Goal: Task Accomplishment & Management: Manage account settings

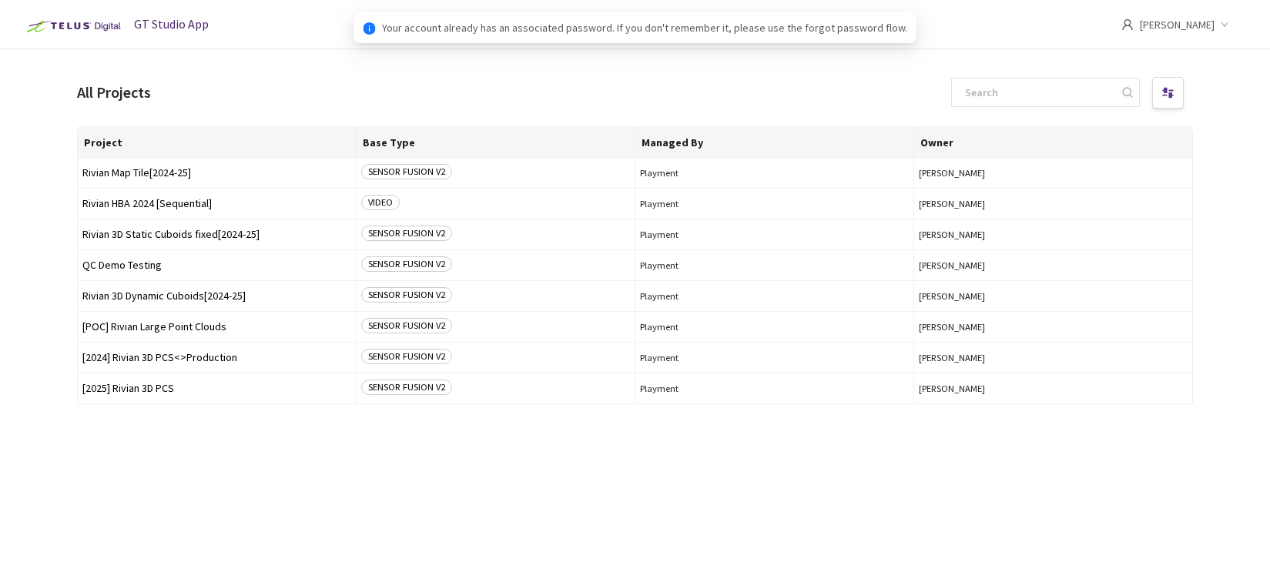
click at [1227, 23] on icon "down" at bounding box center [1225, 25] width 8 height 8
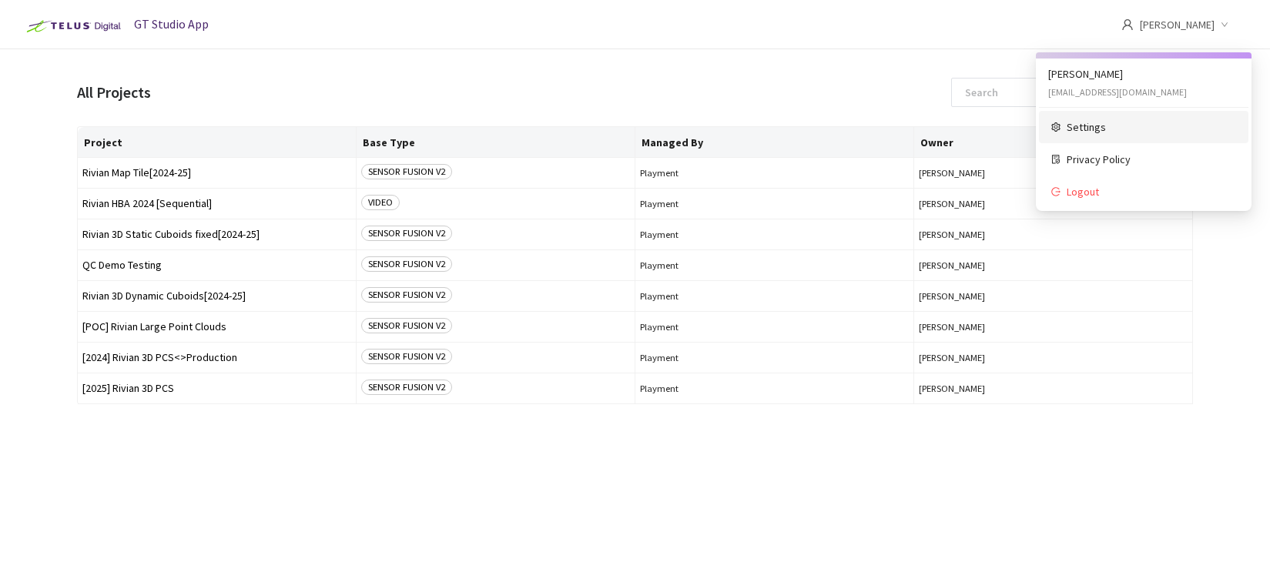
click at [1098, 126] on span "Settings" at bounding box center [1151, 127] width 169 height 17
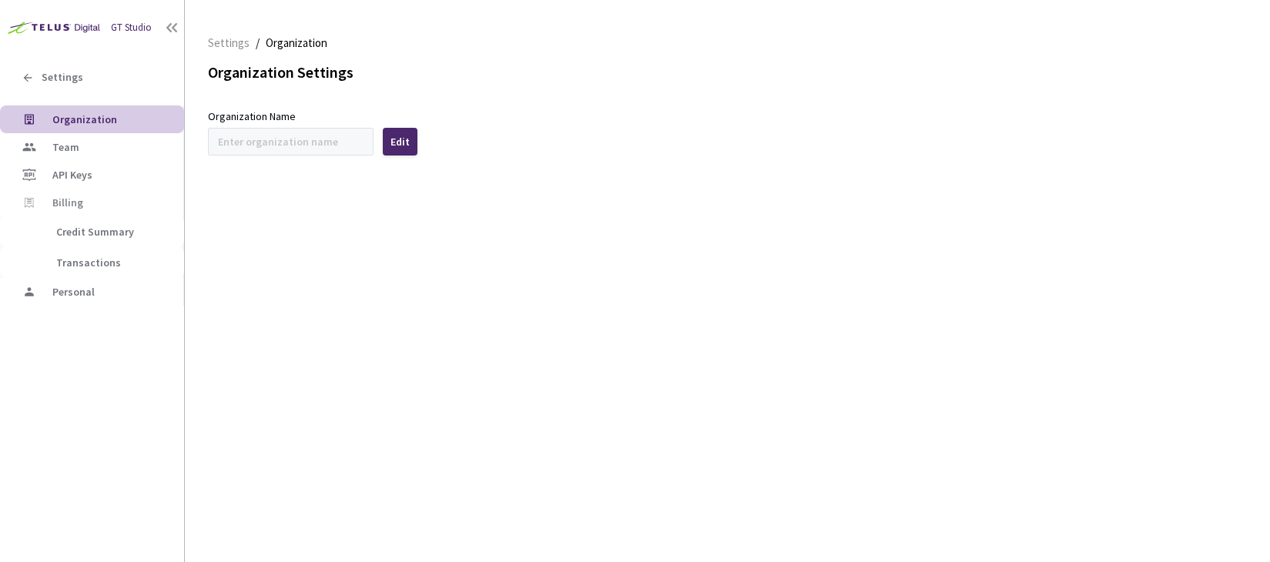
type input "Rivian"
click at [82, 153] on span "Team" at bounding box center [111, 147] width 119 height 13
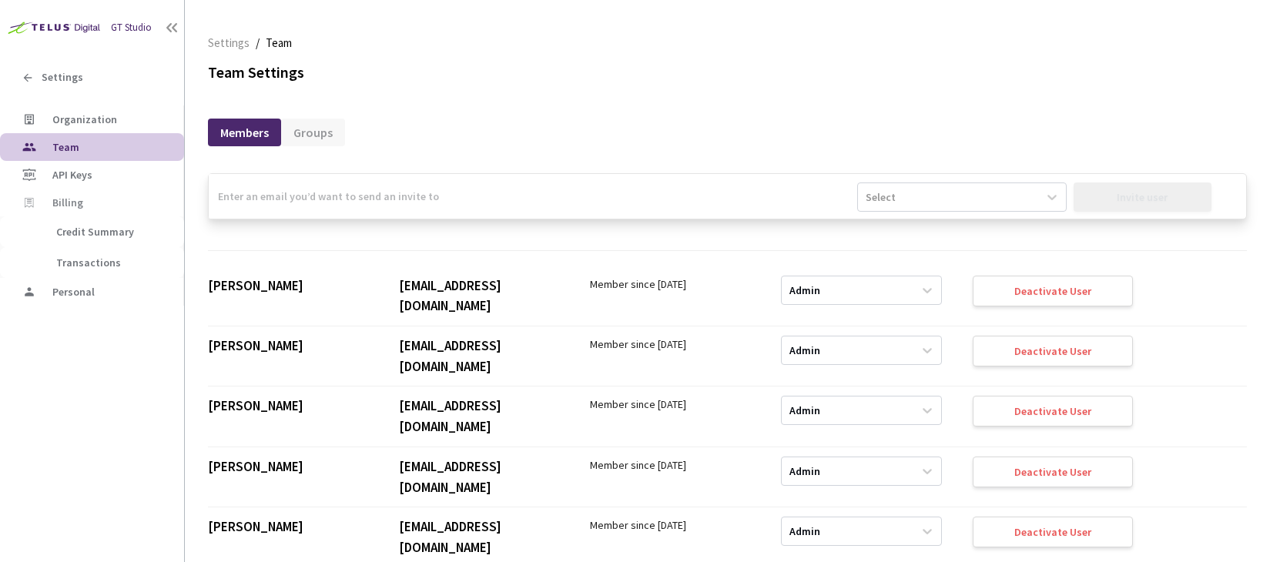
click at [335, 198] on input "email" at bounding box center [533, 196] width 648 height 45
paste input "[EMAIL_ADDRESS][DOMAIN_NAME]"
type input "[EMAIL_ADDRESS][DOMAIN_NAME]"
click at [1014, 199] on div "Select" at bounding box center [948, 197] width 180 height 25
click at [981, 236] on div "Admin" at bounding box center [953, 234] width 207 height 27
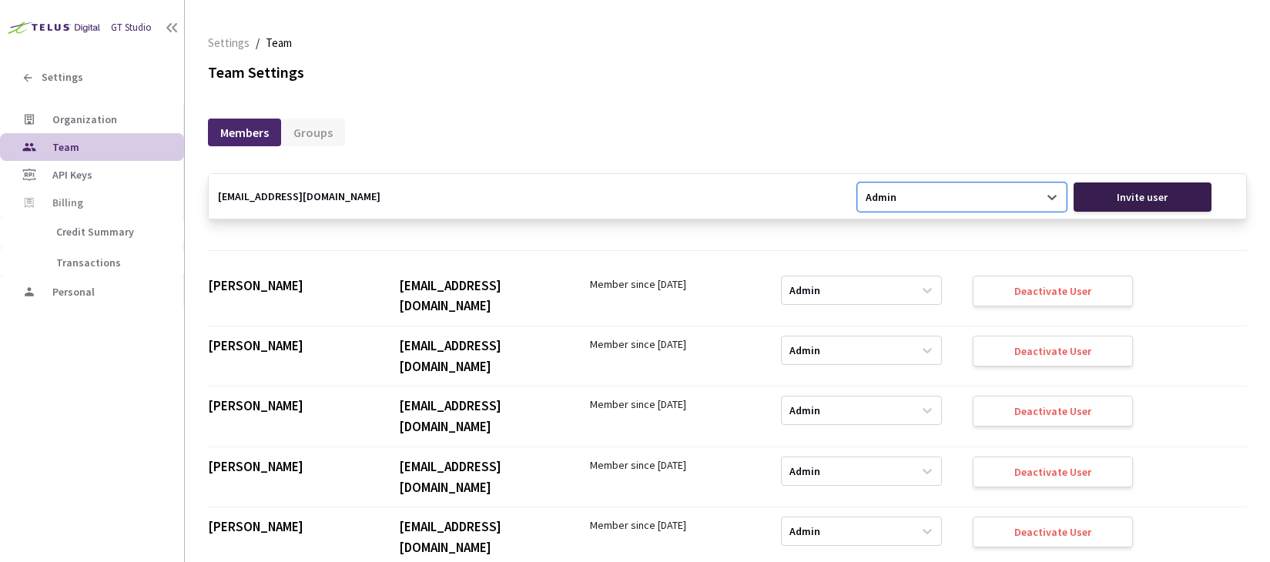
click at [1104, 199] on div "Invite user" at bounding box center [1143, 197] width 139 height 29
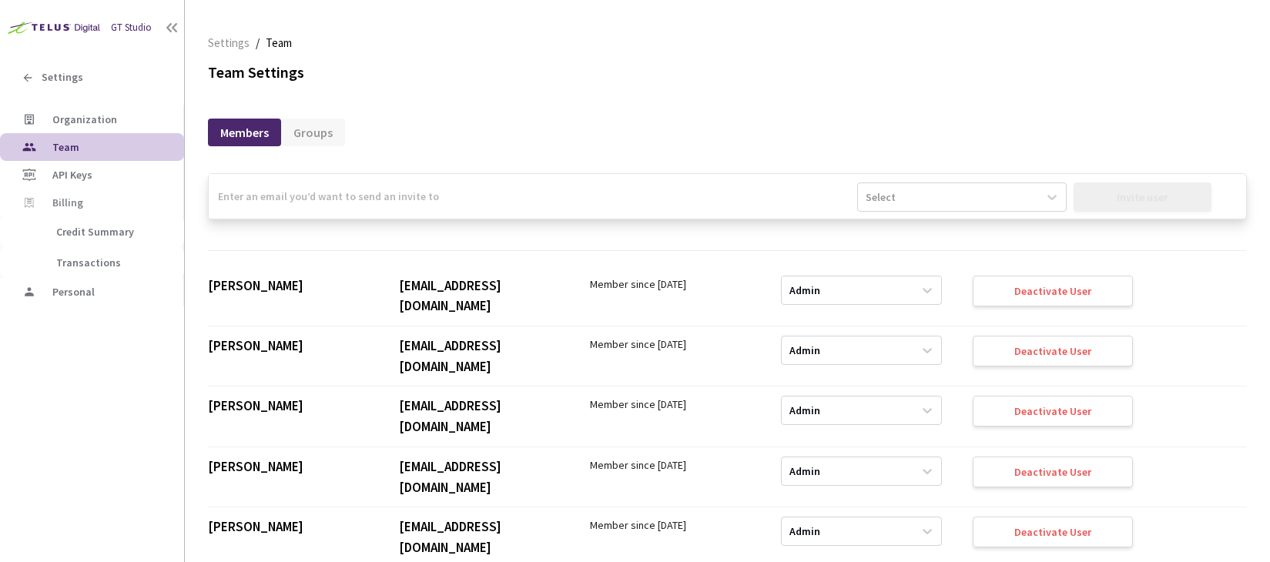
click at [59, 29] on img at bounding box center [52, 27] width 105 height 24
